Goal: Information Seeking & Learning: Learn about a topic

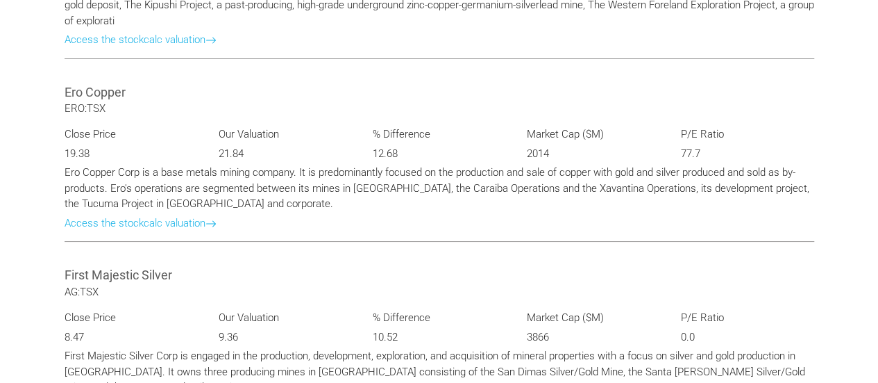
scroll to position [2597, 0]
